Goal: Task Accomplishment & Management: Use online tool/utility

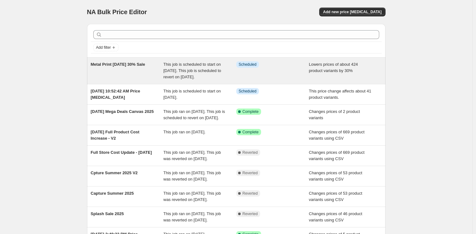
click at [149, 73] on div "Metal Print Oct 2025 30% Sale" at bounding box center [127, 70] width 73 height 19
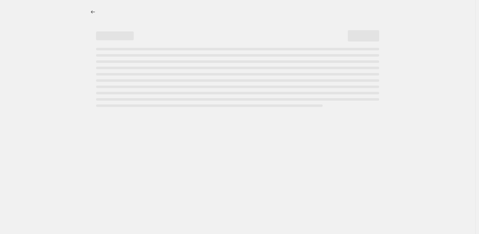
select select "percentage"
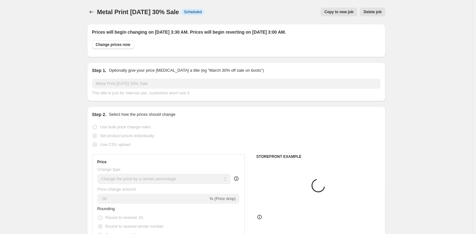
select select "collection"
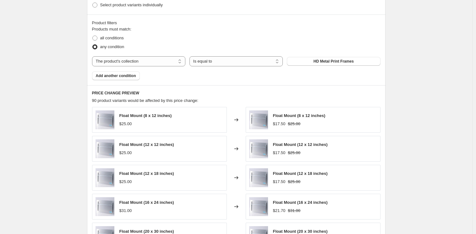
scroll to position [371, 0]
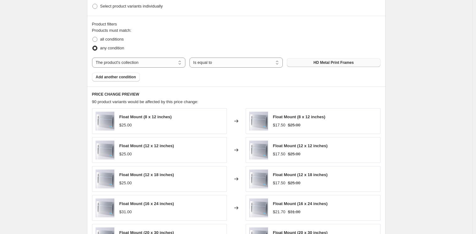
click at [330, 62] on span "HD Metal Print Frames" at bounding box center [333, 62] width 40 height 5
click at [332, 63] on span "HD Metal Print Frames" at bounding box center [333, 62] width 40 height 5
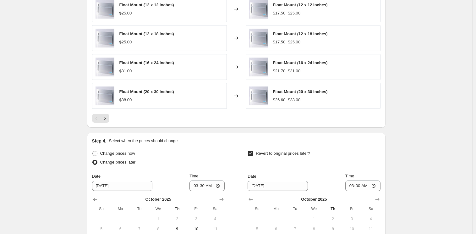
scroll to position [389, 0]
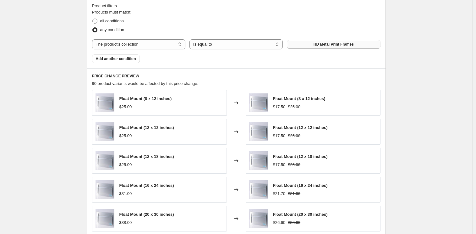
click at [321, 43] on span "HD Metal Print Frames" at bounding box center [333, 44] width 40 height 5
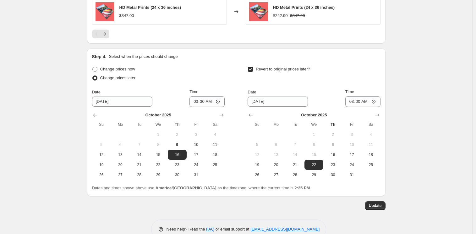
scroll to position [611, 0]
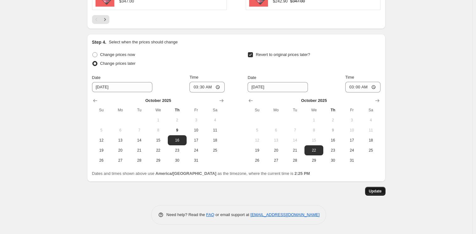
click at [374, 189] on span "Update" at bounding box center [375, 190] width 13 height 5
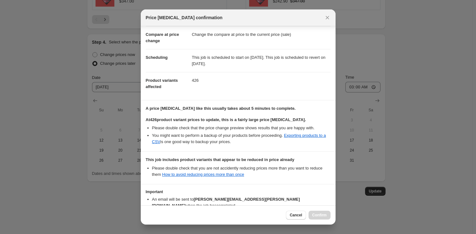
scroll to position [64, 0]
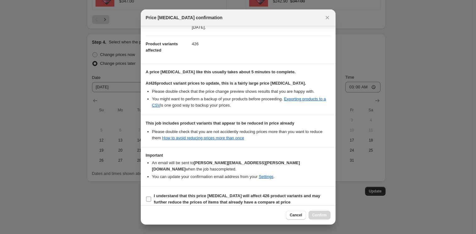
click at [191, 193] on b "I understand that this price change job will affect 426 product variants and ma…" at bounding box center [237, 198] width 166 height 11
click at [151, 196] on input "I understand that this price change job will affect 426 product variants and ma…" at bounding box center [148, 198] width 5 height 5
checkbox input "true"
click at [325, 214] on span "Confirm" at bounding box center [319, 214] width 14 height 5
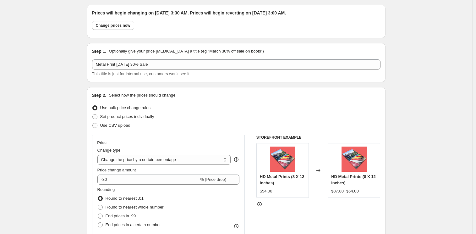
scroll to position [0, 0]
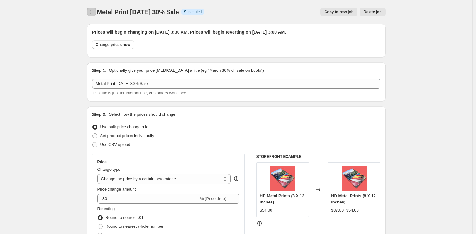
click at [92, 11] on icon "Price change jobs" at bounding box center [91, 12] width 6 height 6
